Goal: Understand process/instructions: Learn about a topic

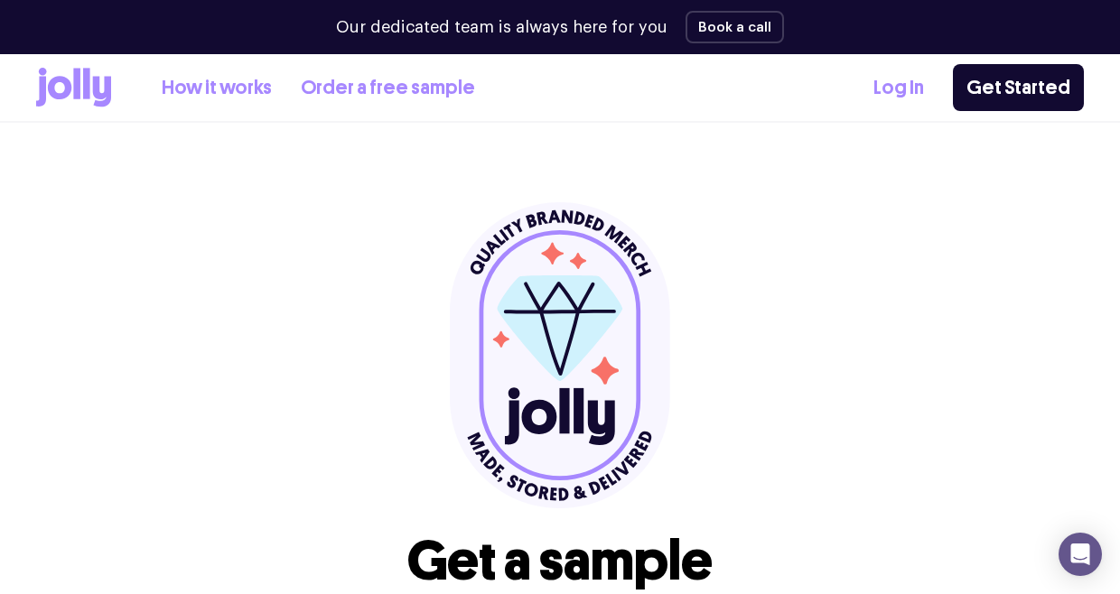
scroll to position [254, 0]
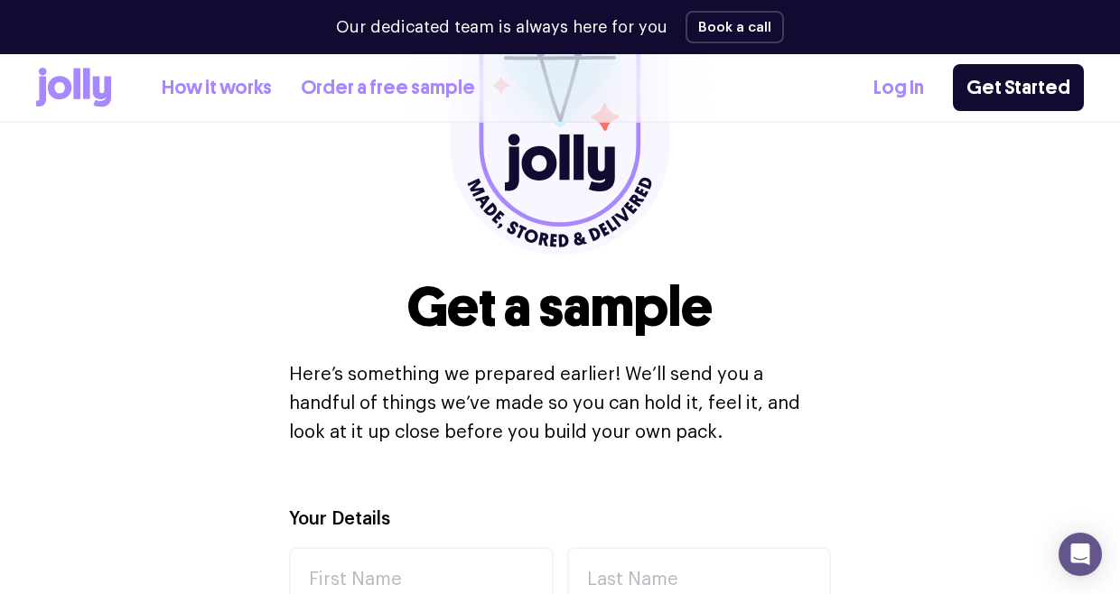
click at [222, 68] on div "How it works Order a free sample" at bounding box center [255, 88] width 439 height 40
click at [225, 80] on link "How it works" at bounding box center [217, 88] width 110 height 30
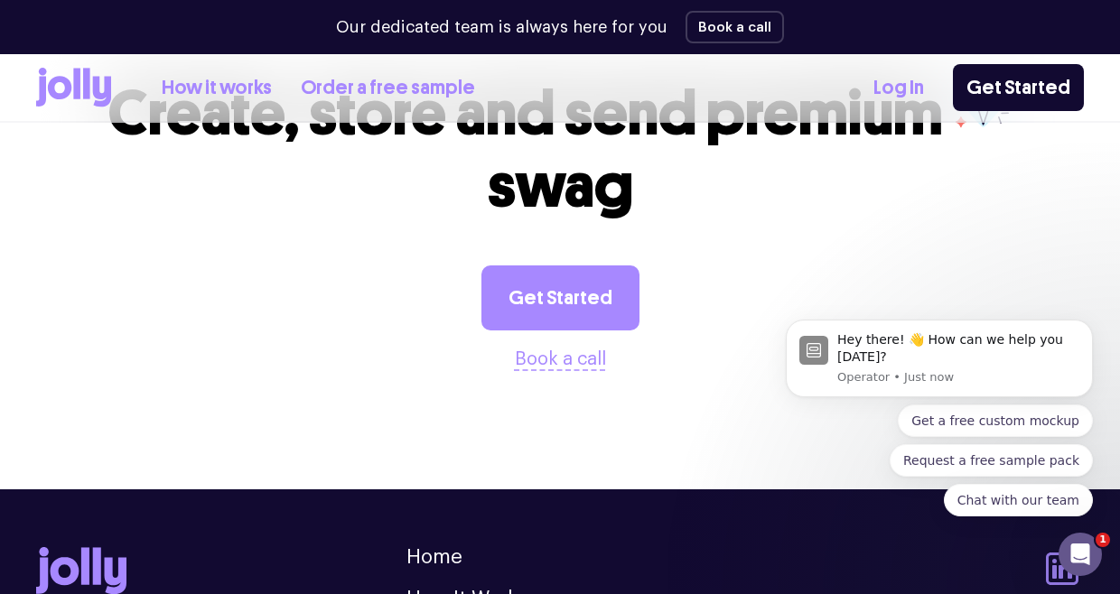
scroll to position [2950, 0]
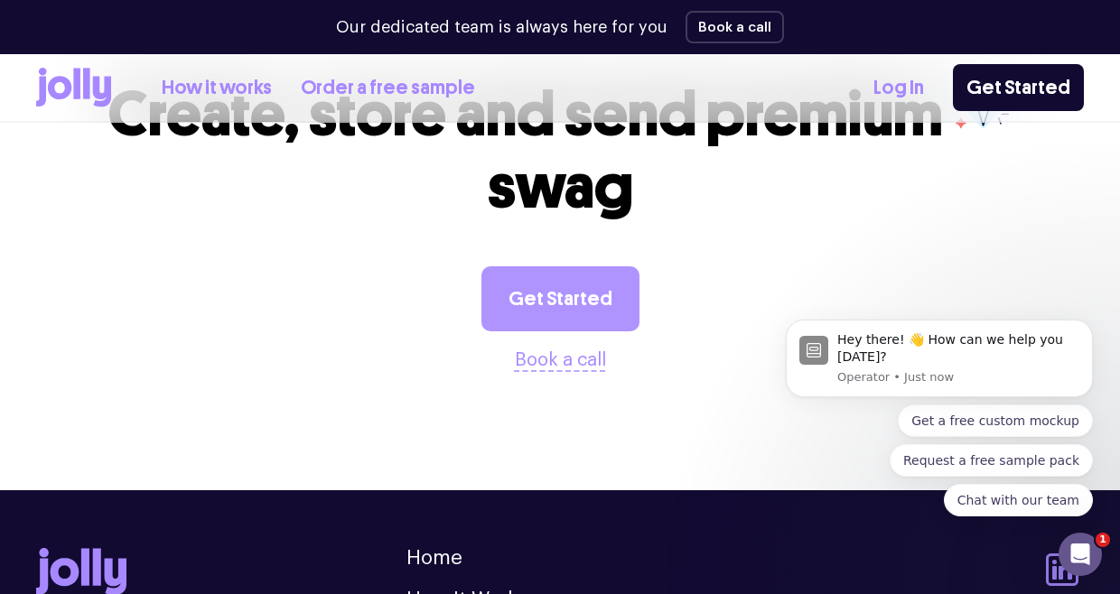
click at [565, 298] on link "Get Started" at bounding box center [560, 298] width 158 height 65
